Goal: Check status: Check status

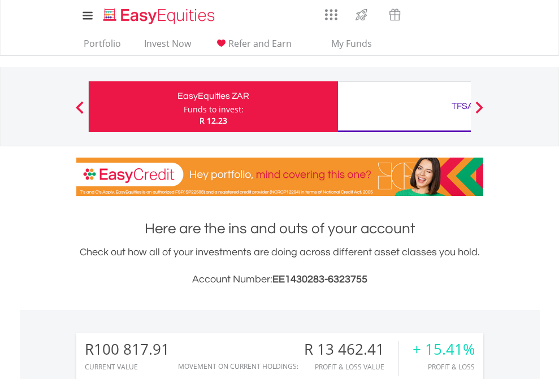
scroll to position [109, 178]
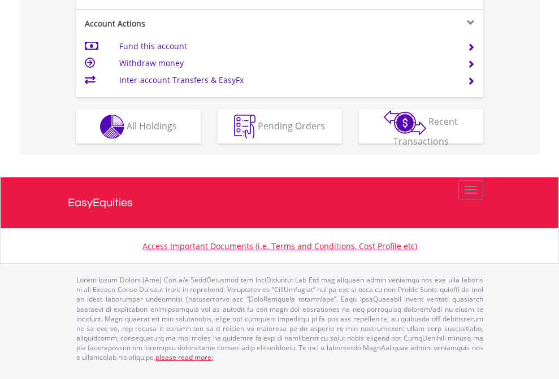
scroll to position [1107, 0]
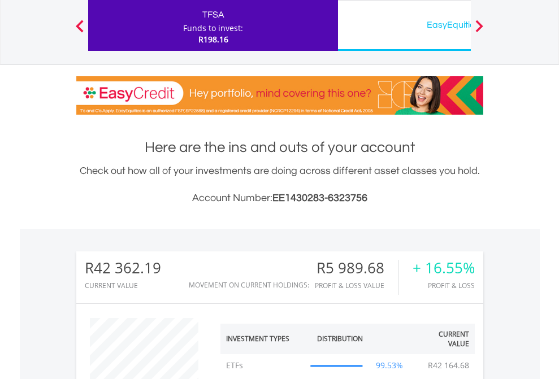
click at [404, 25] on div "EasyEquities USD" at bounding box center [463, 25] width 236 height 16
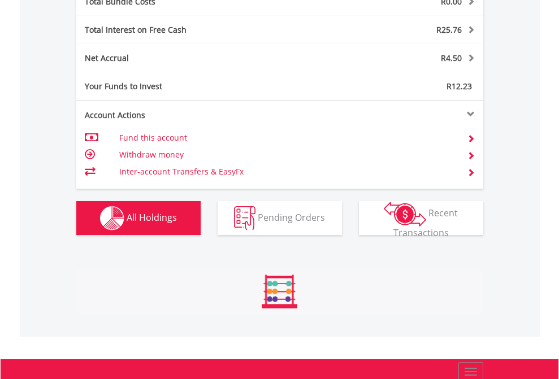
scroll to position [1326, 0]
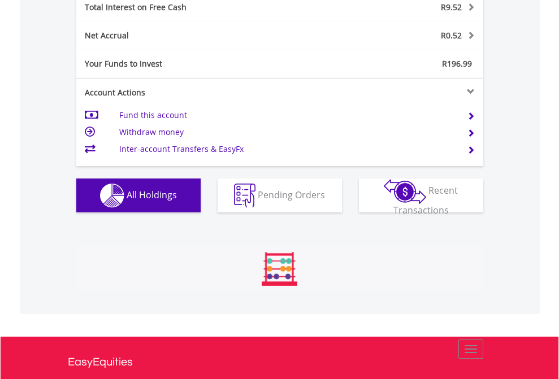
scroll to position [1303, 0]
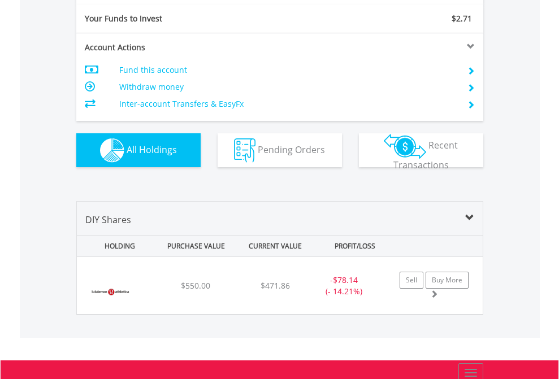
scroll to position [1258, 0]
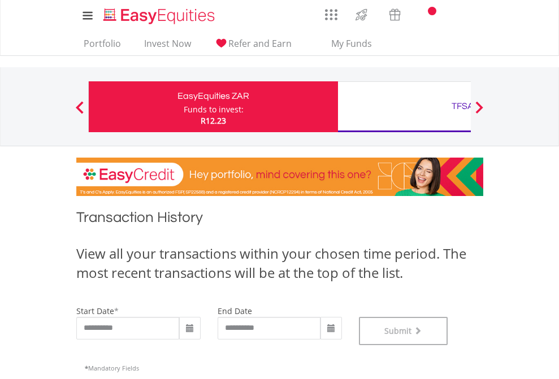
scroll to position [459, 0]
click at [404, 107] on div "TFSA" at bounding box center [463, 106] width 236 height 16
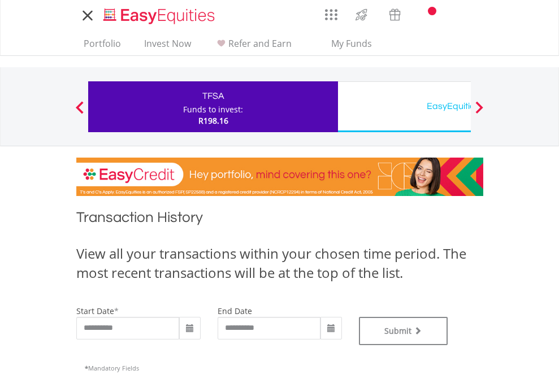
type input "**********"
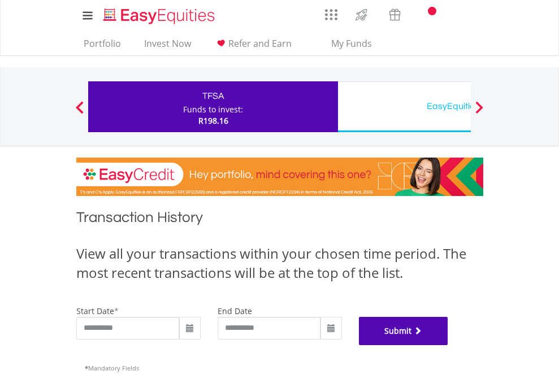
click at [448, 346] on button "Submit" at bounding box center [403, 331] width 89 height 28
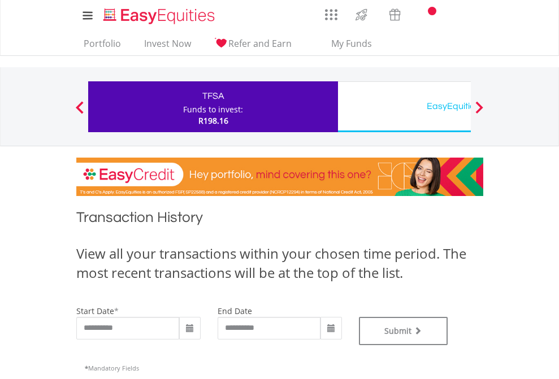
click at [404, 107] on div "EasyEquities USD" at bounding box center [463, 106] width 236 height 16
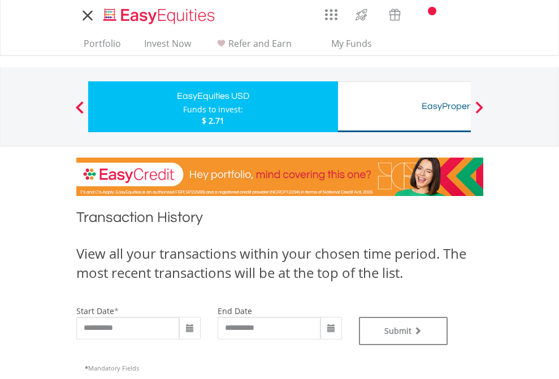
type input "**********"
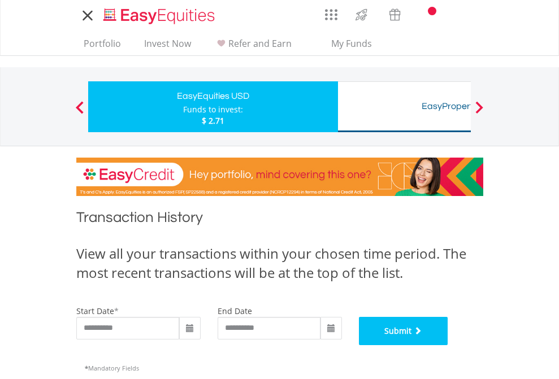
click at [448, 346] on button "Submit" at bounding box center [403, 331] width 89 height 28
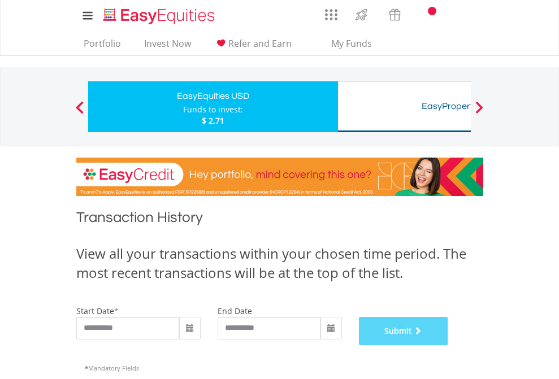
scroll to position [459, 0]
